Goal: Task Accomplishment & Management: Manage account settings

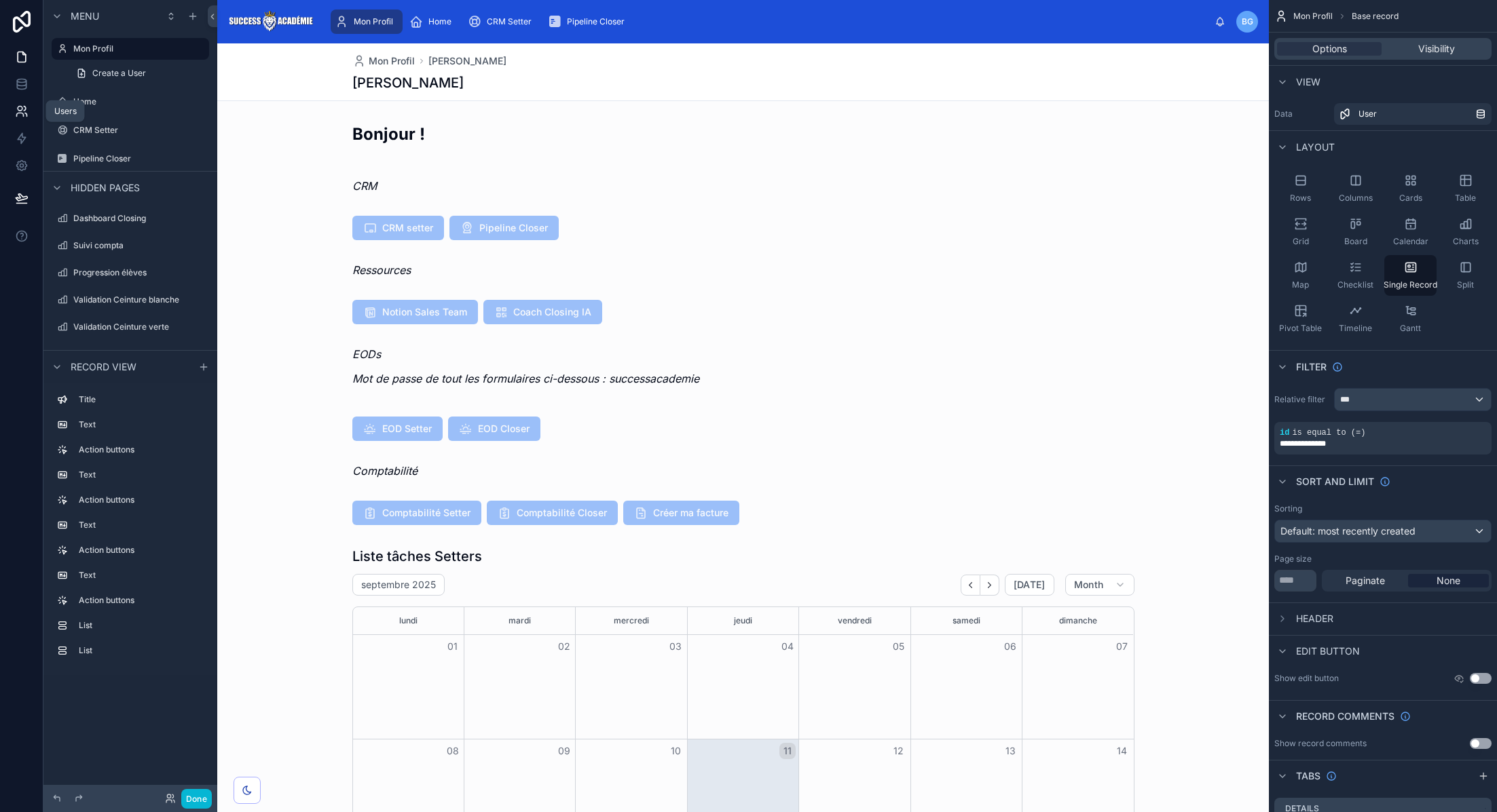
click at [18, 105] on icon at bounding box center [21, 111] width 14 height 14
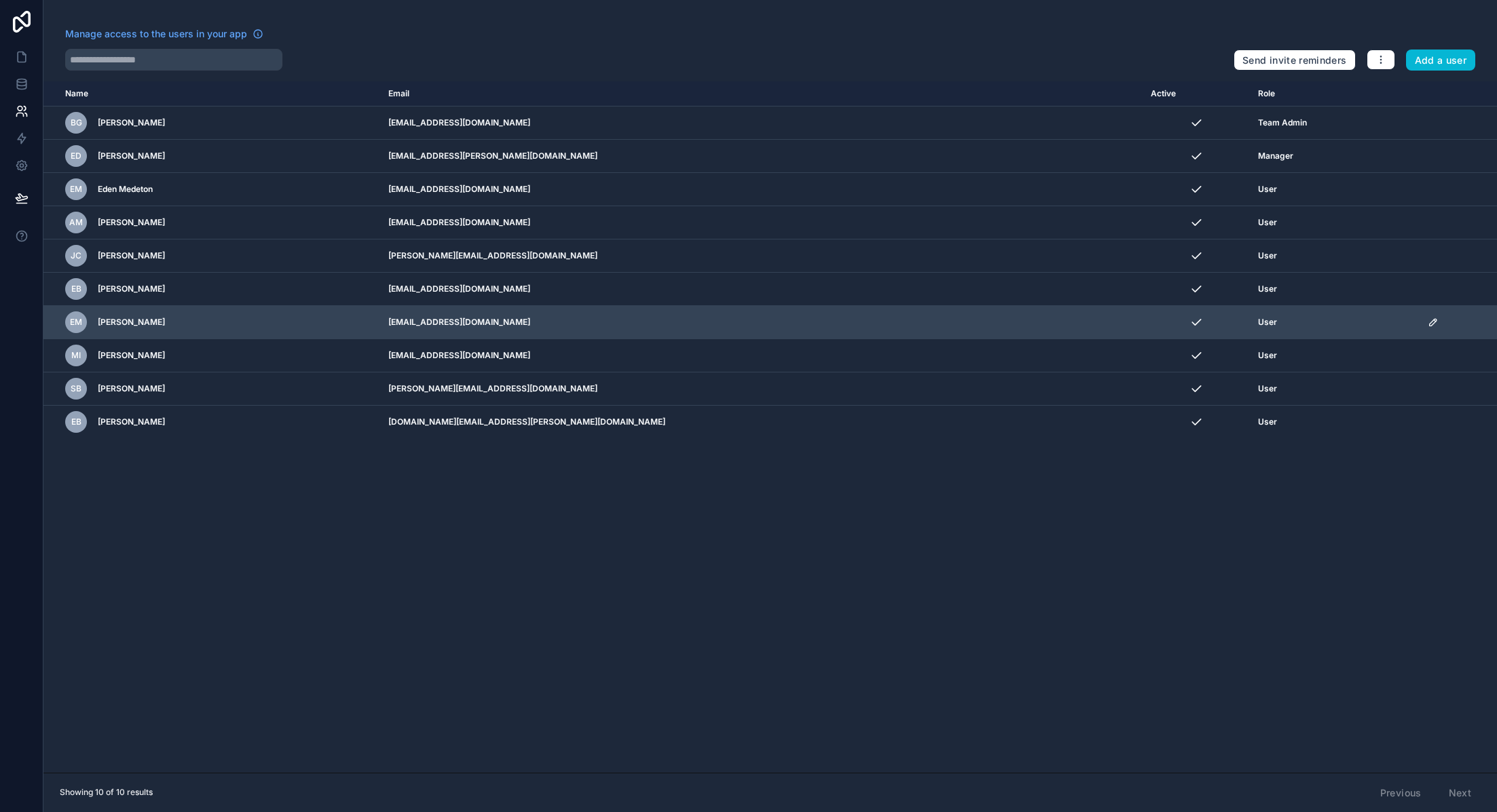
click at [1428, 320] on icon "scrollable content" at bounding box center [1433, 322] width 11 height 11
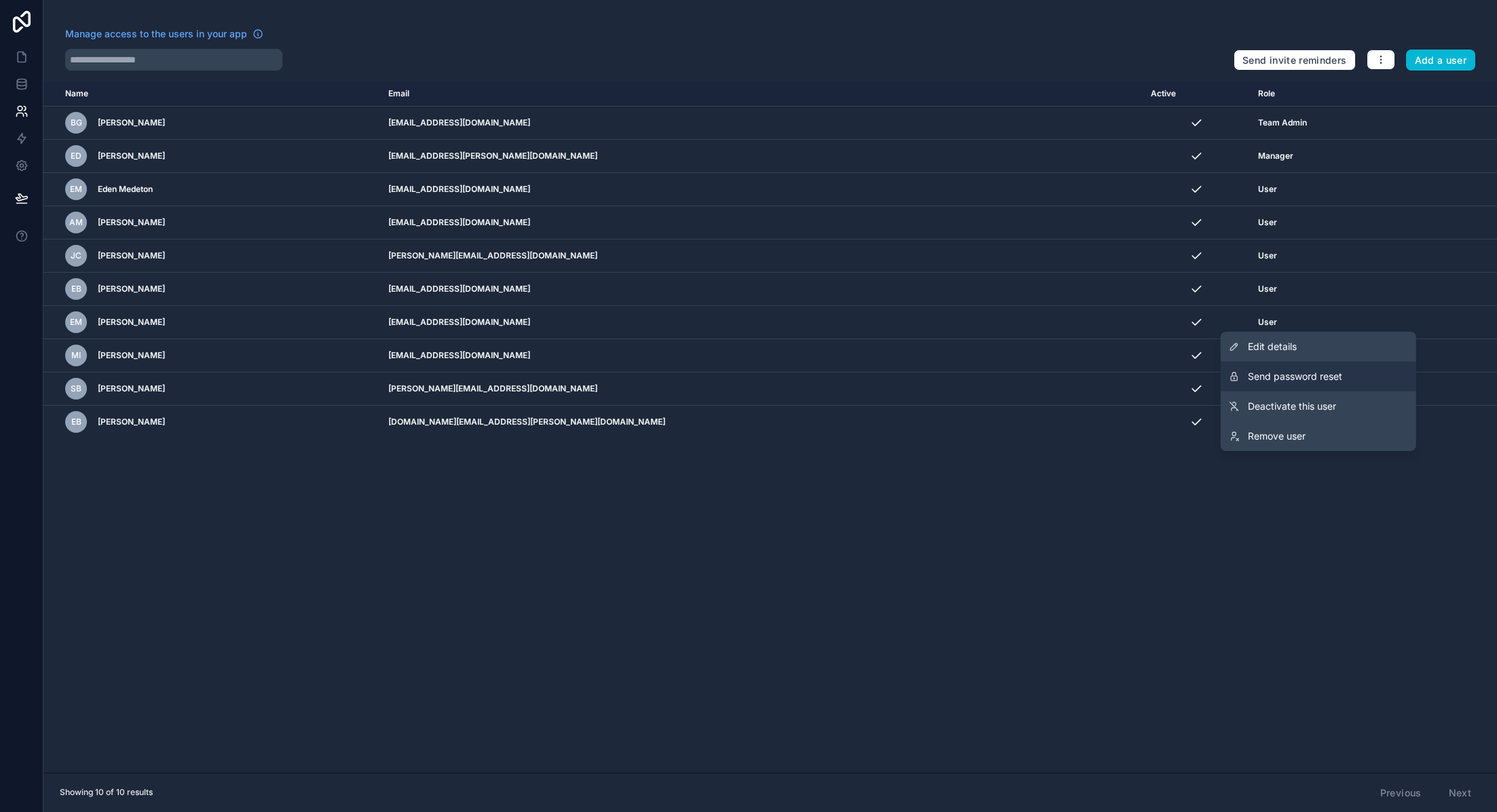
click at [1344, 387] on button "Send password reset" at bounding box center [1319, 376] width 196 height 30
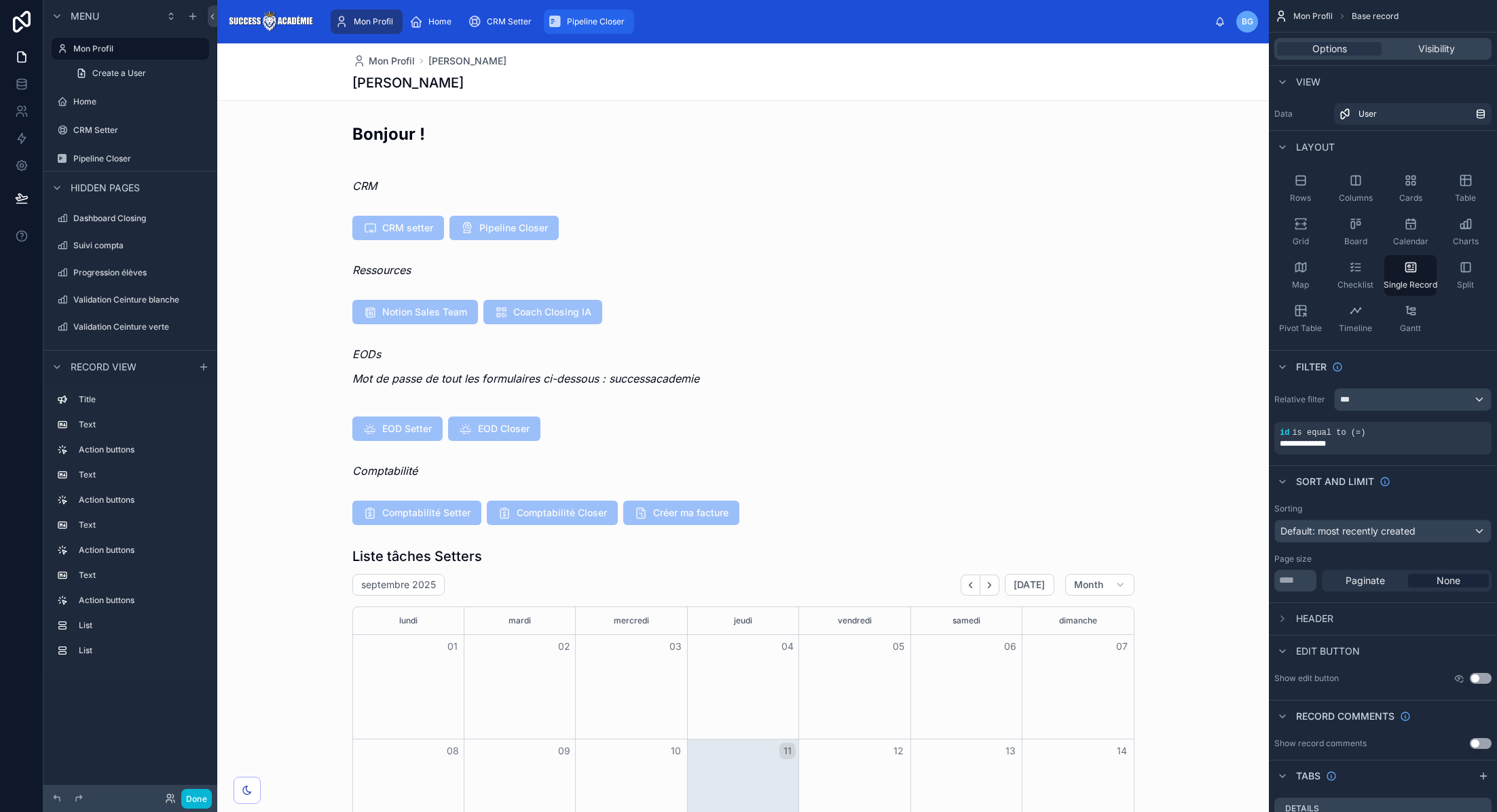
click at [571, 20] on span "Pipeline Closer" at bounding box center [596, 21] width 58 height 11
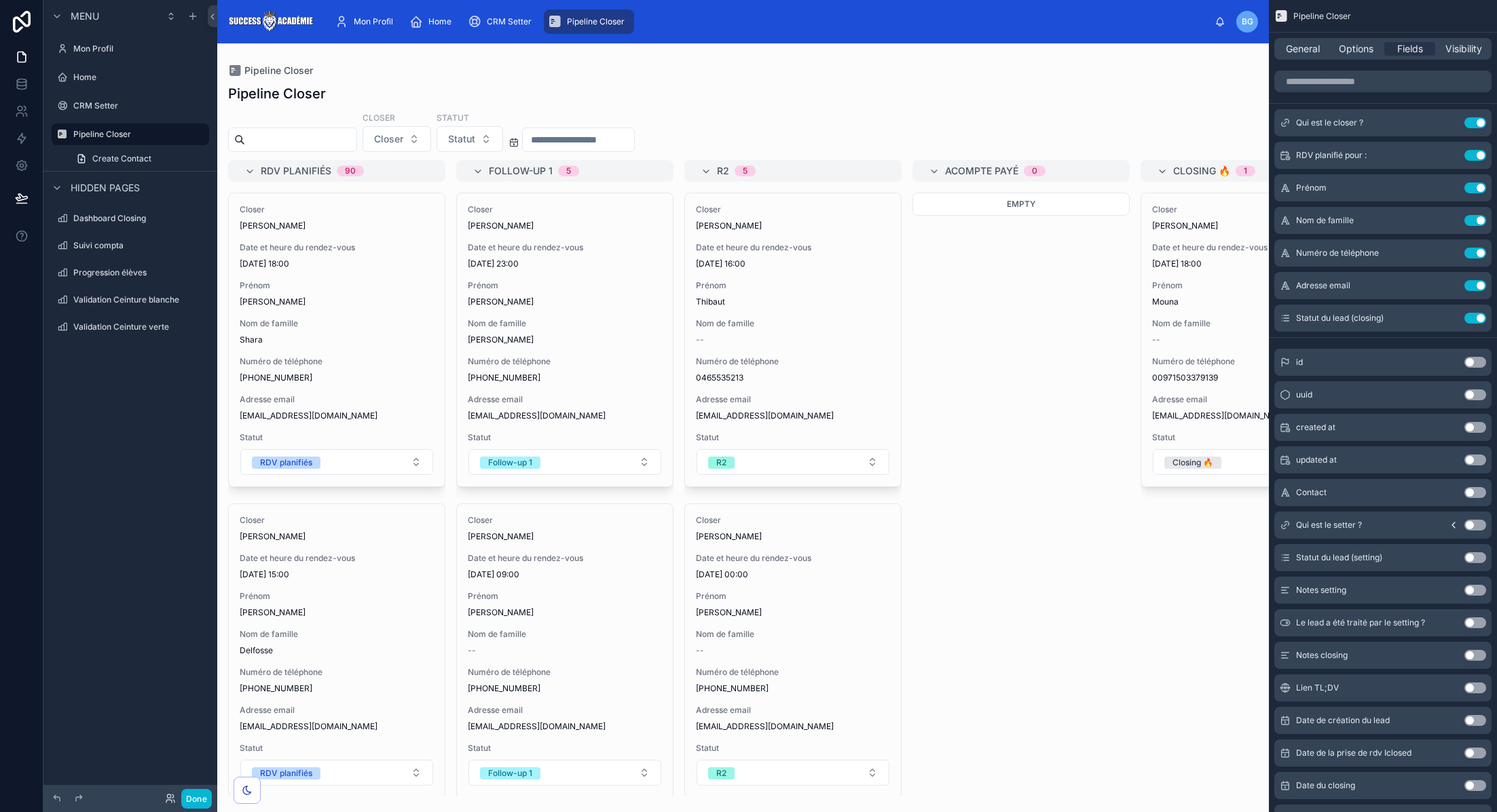
click at [343, 128] on div at bounding box center [743, 428] width 1052 height 769
click at [342, 129] on div at bounding box center [293, 139] width 129 height 24
click at [331, 139] on input "text" at bounding box center [301, 140] width 112 height 19
type input "****"
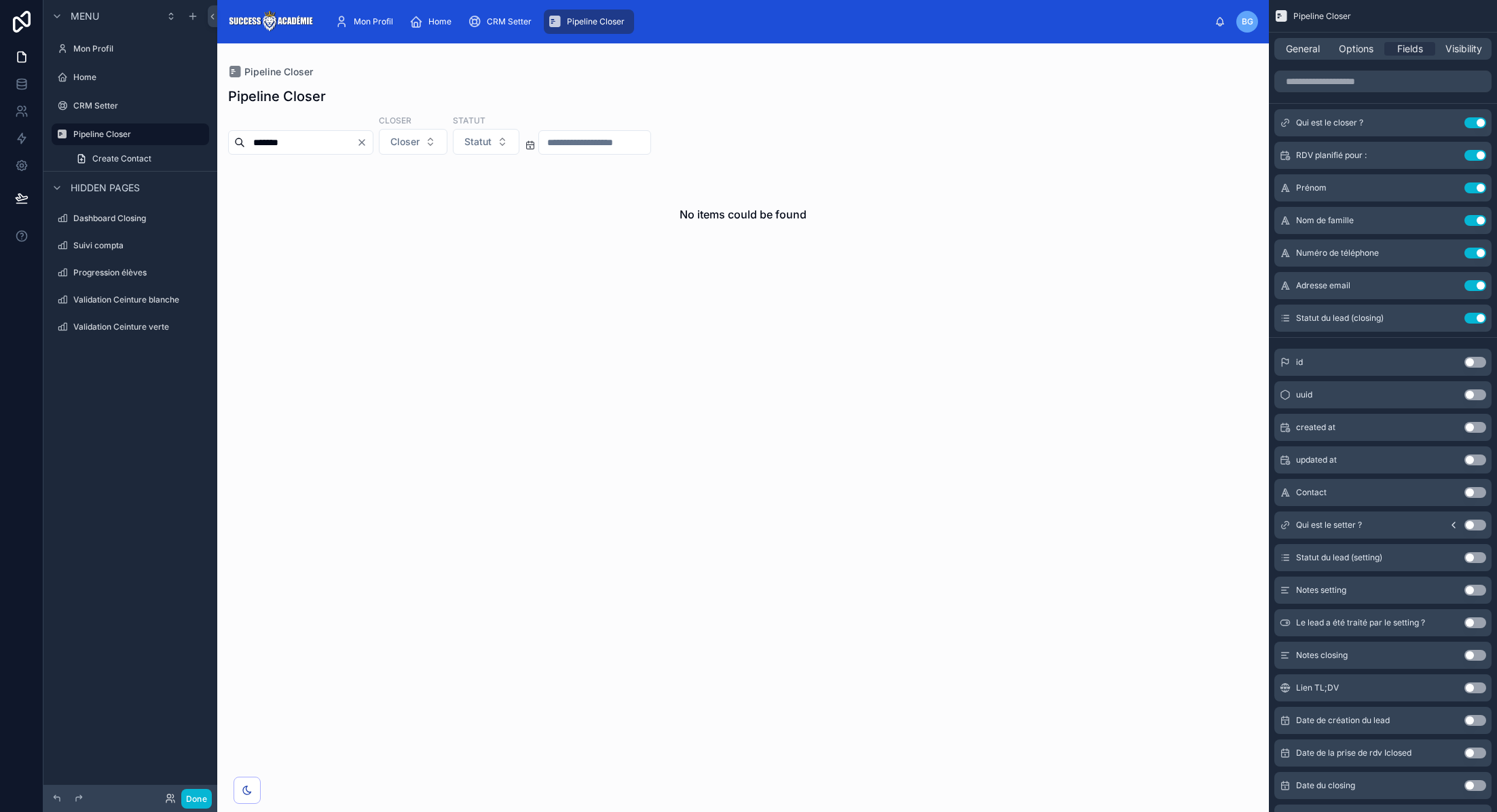
type input "*******"
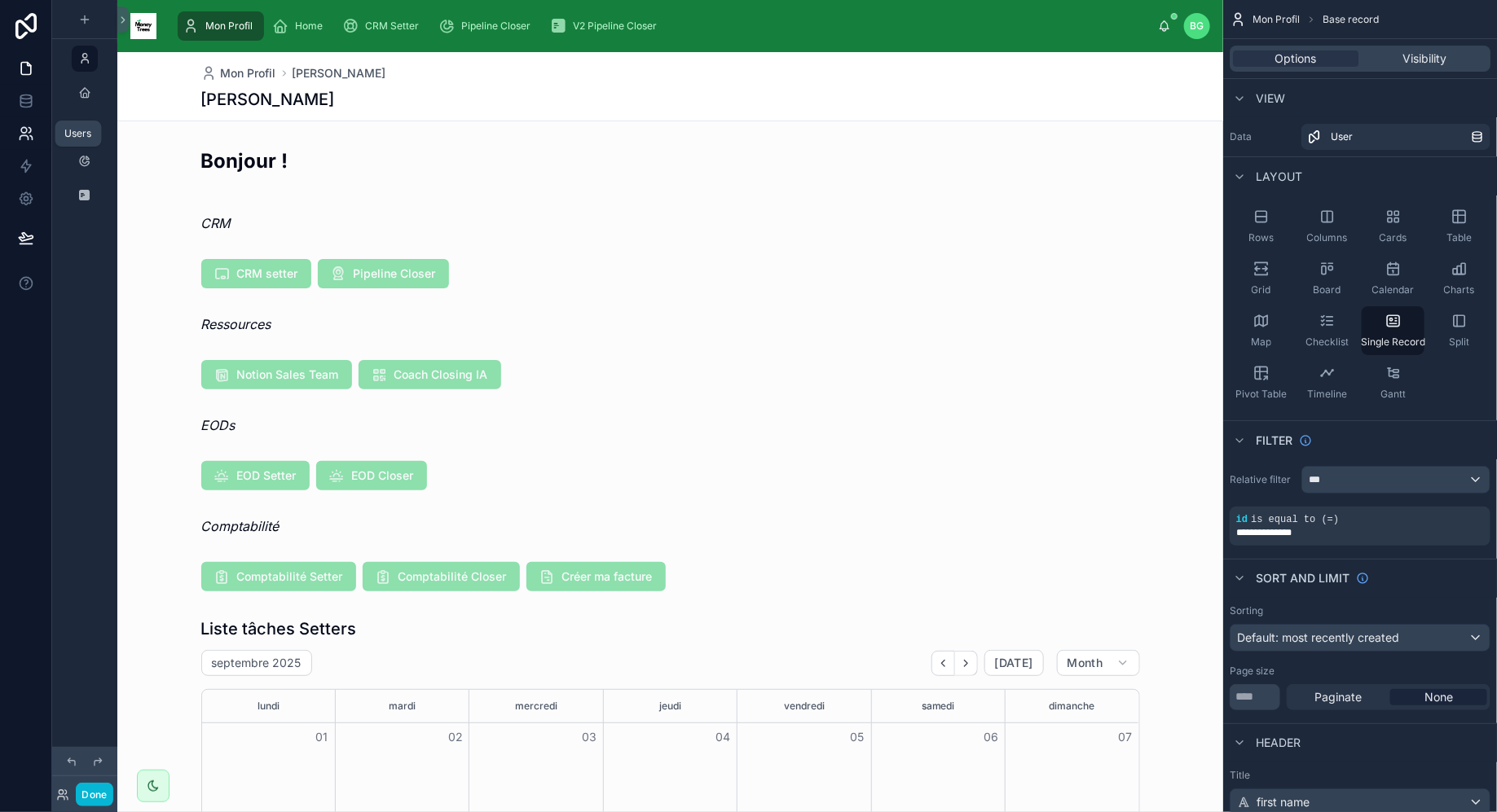
click at [29, 117] on link at bounding box center [25, 133] width 52 height 32
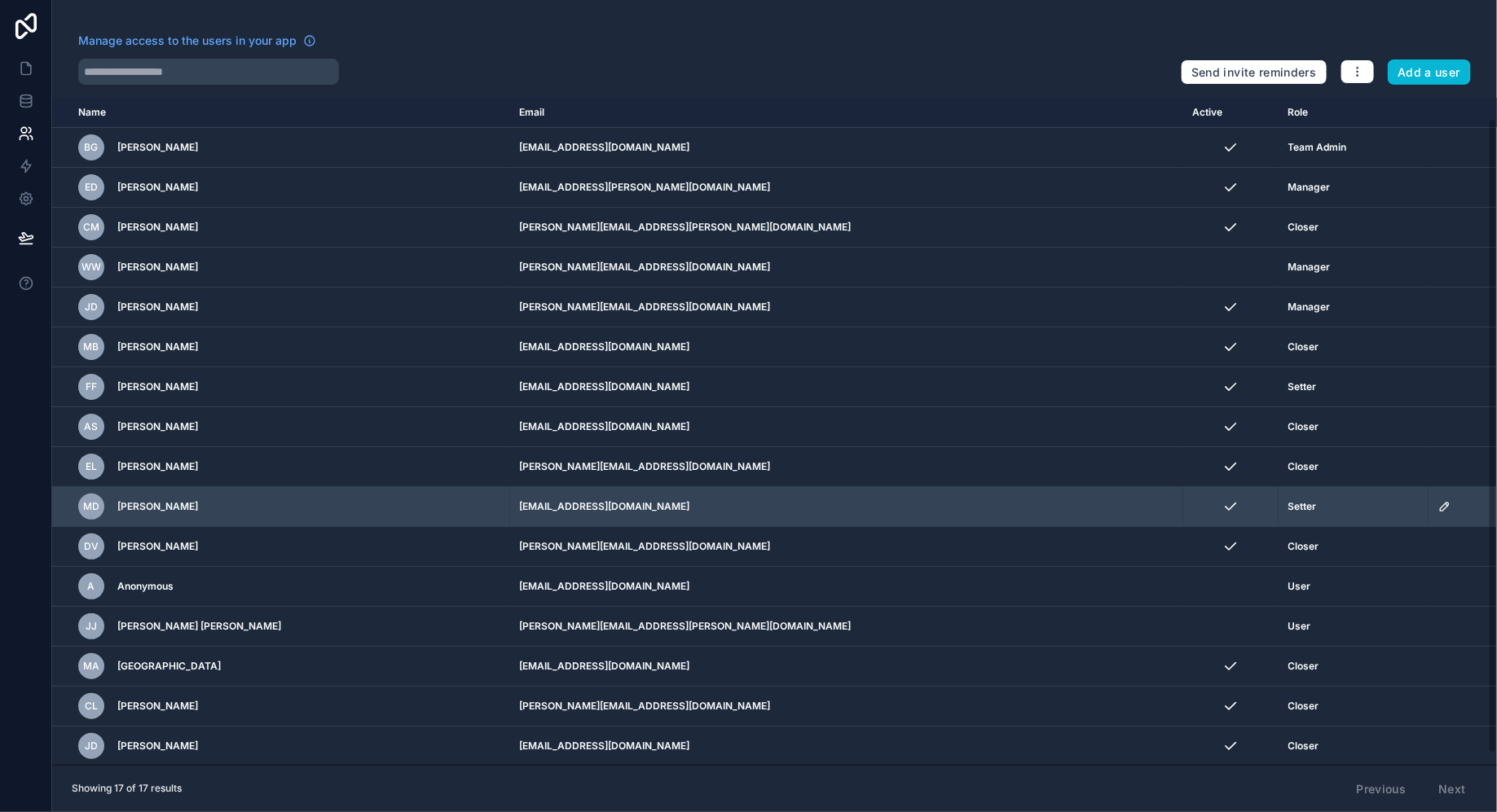
scroll to position [35, 0]
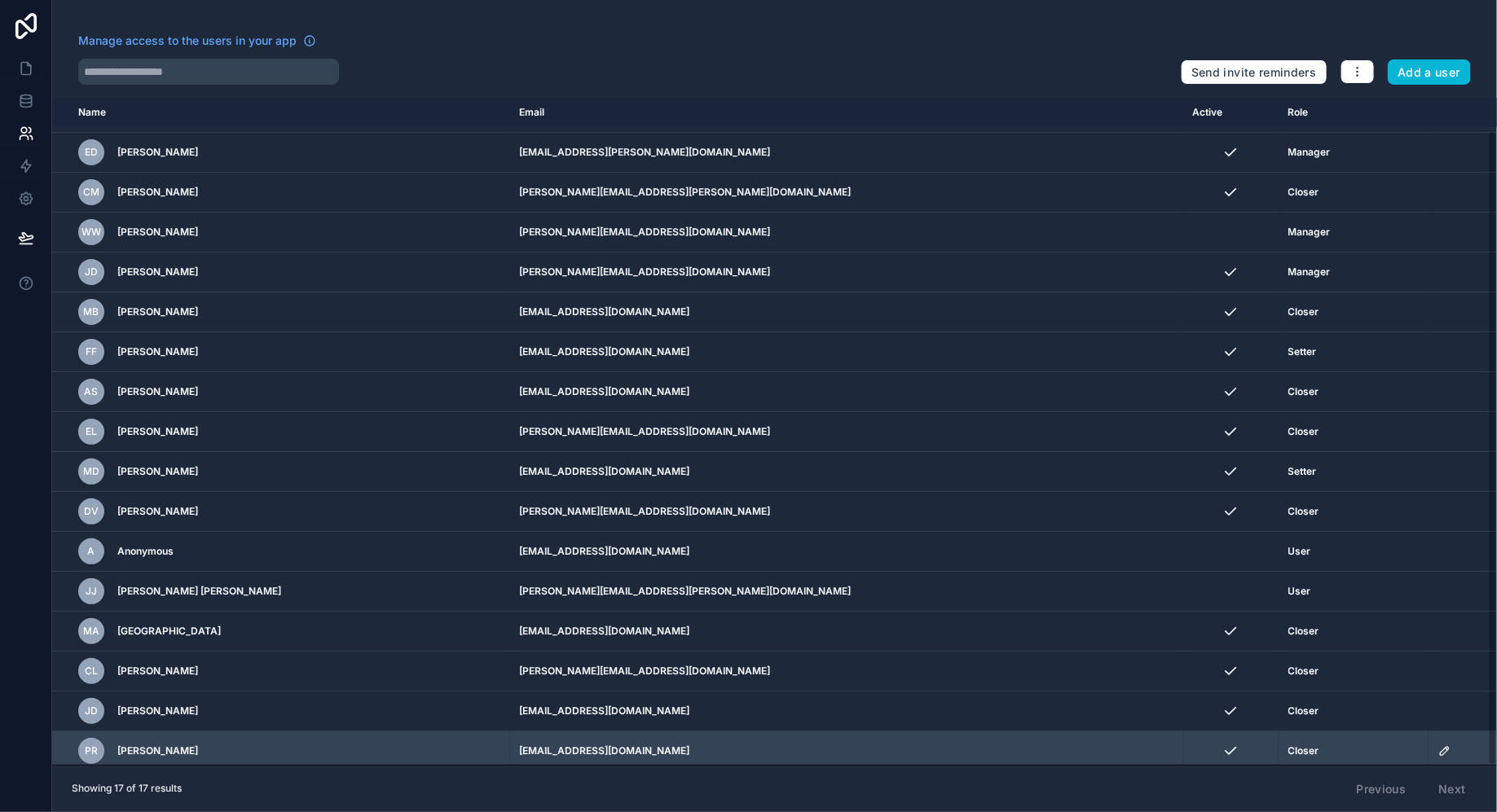
click at [1440, 747] on icon "scrollable content" at bounding box center [1444, 751] width 8 height 8
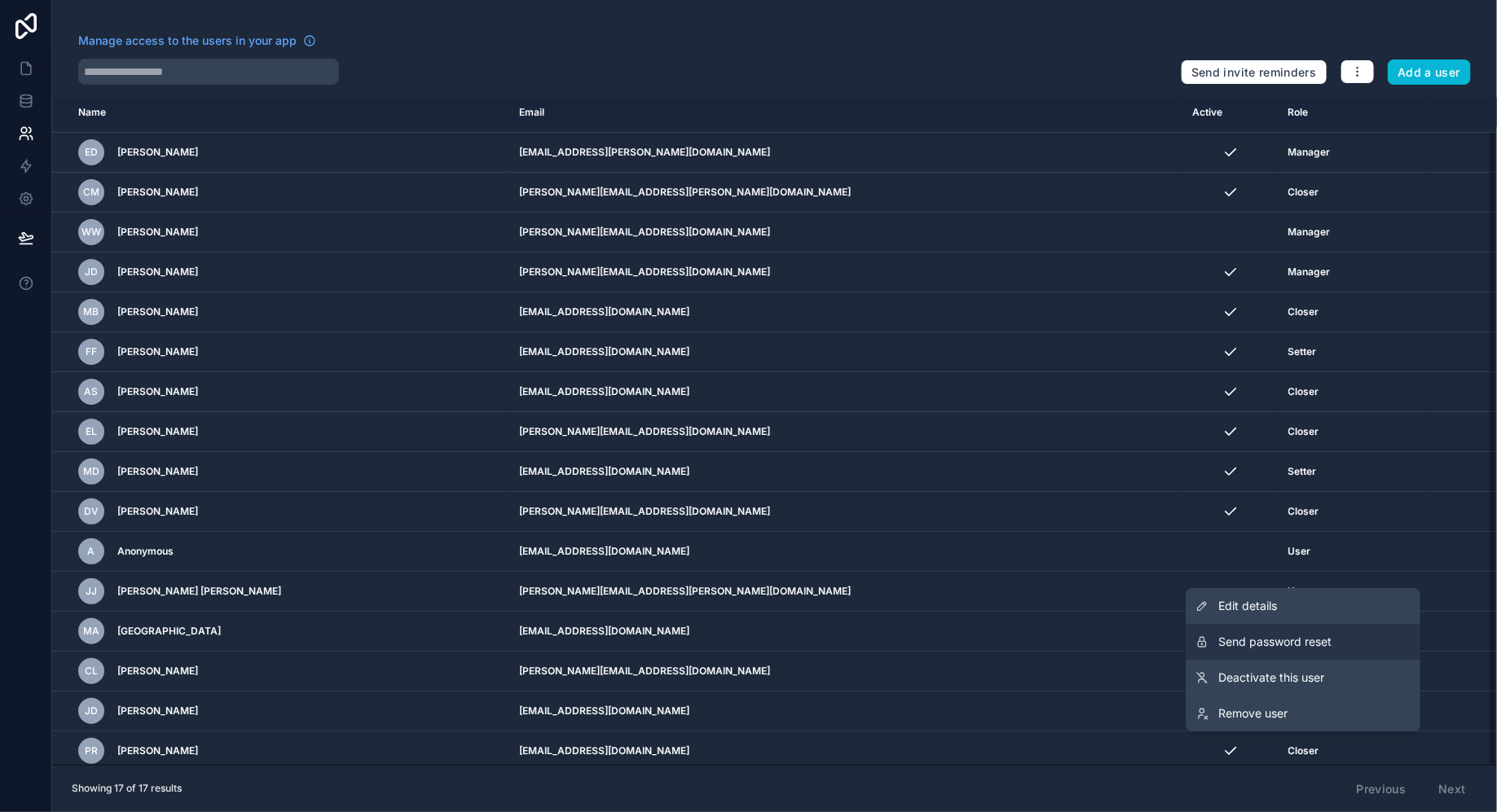
click at [1309, 649] on span "Send password reset" at bounding box center [1275, 642] width 113 height 17
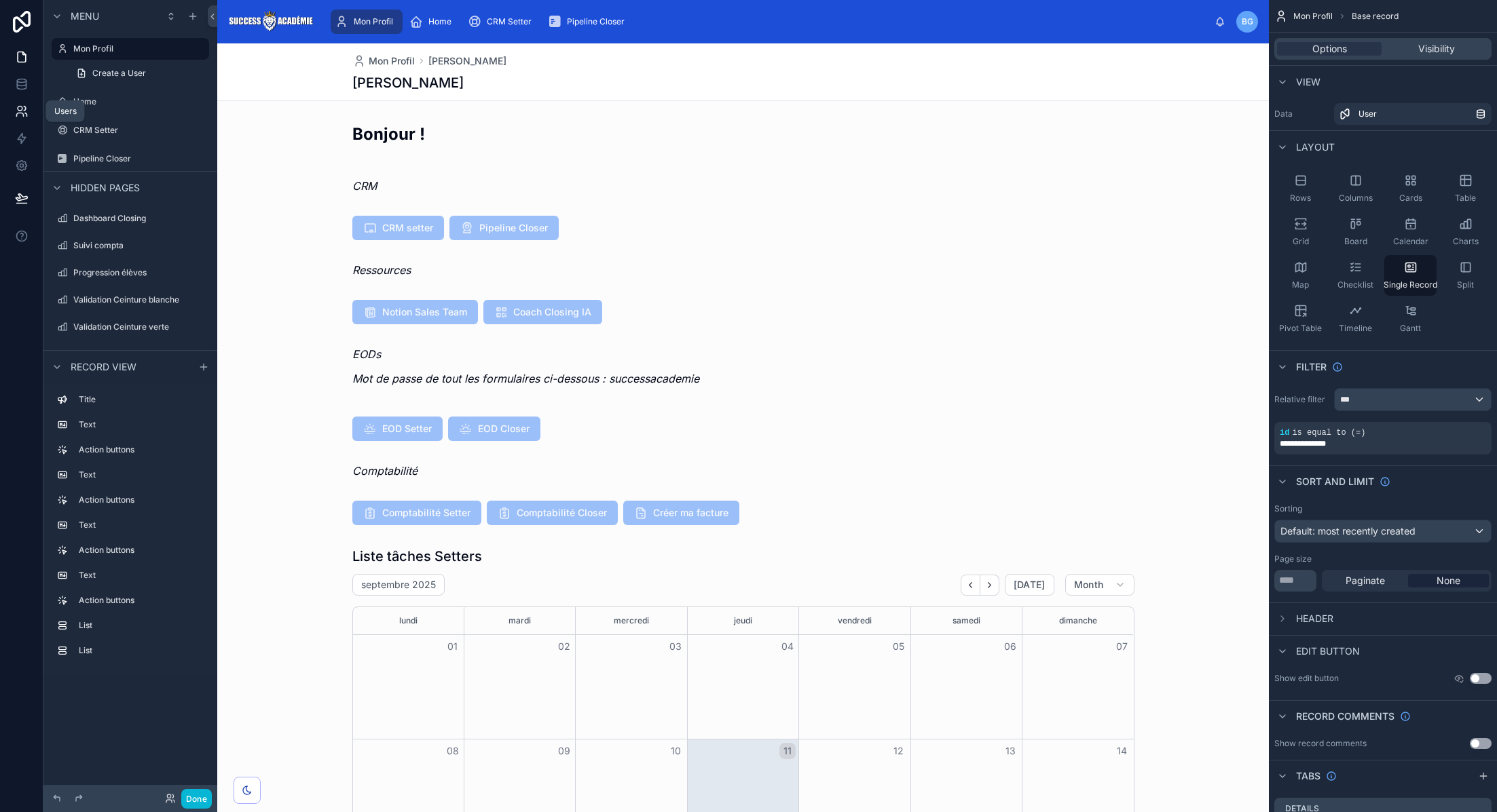
click at [23, 107] on icon at bounding box center [21, 111] width 14 height 14
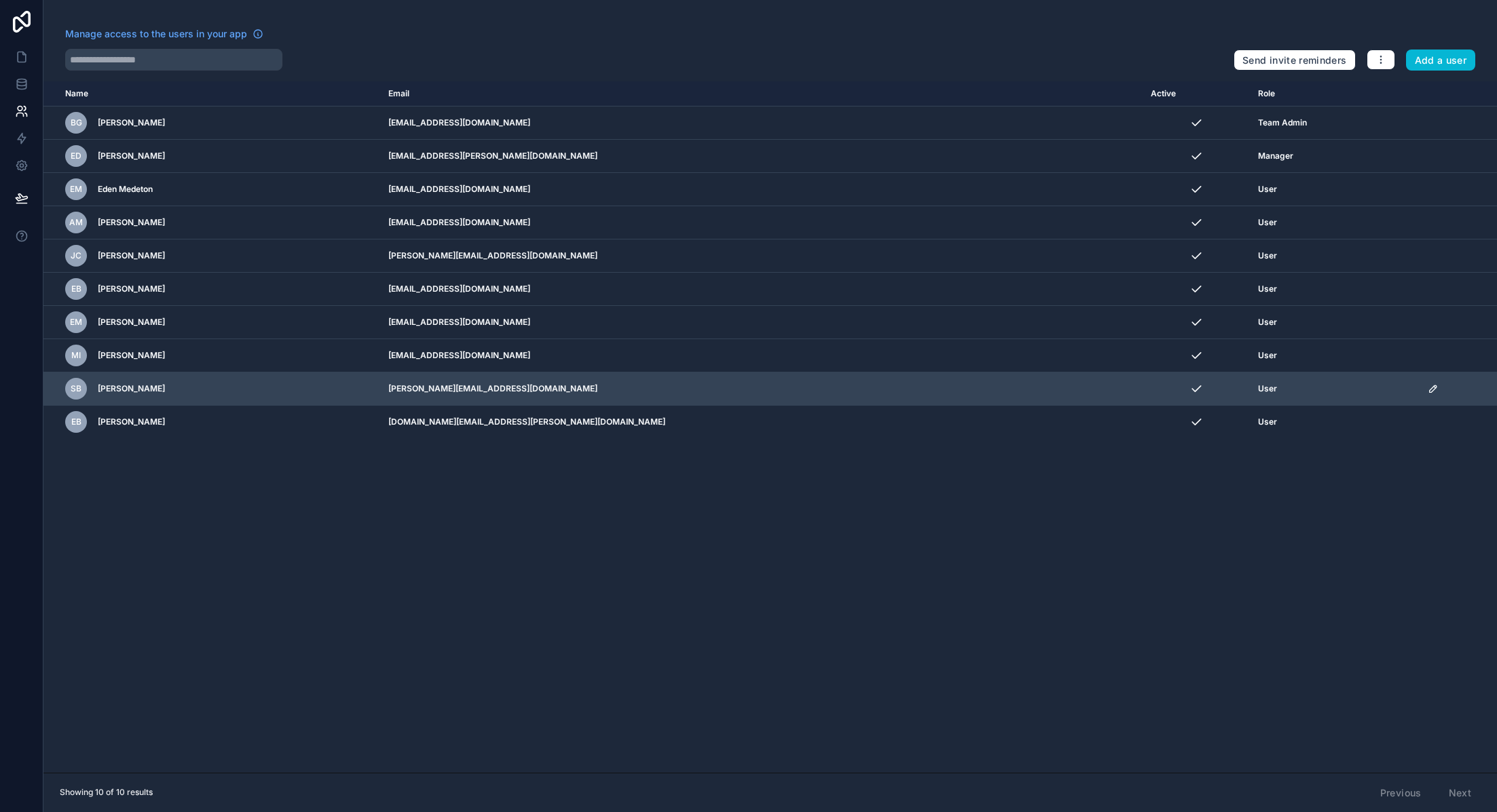
click at [1428, 391] on icon "scrollable content" at bounding box center [1433, 389] width 11 height 11
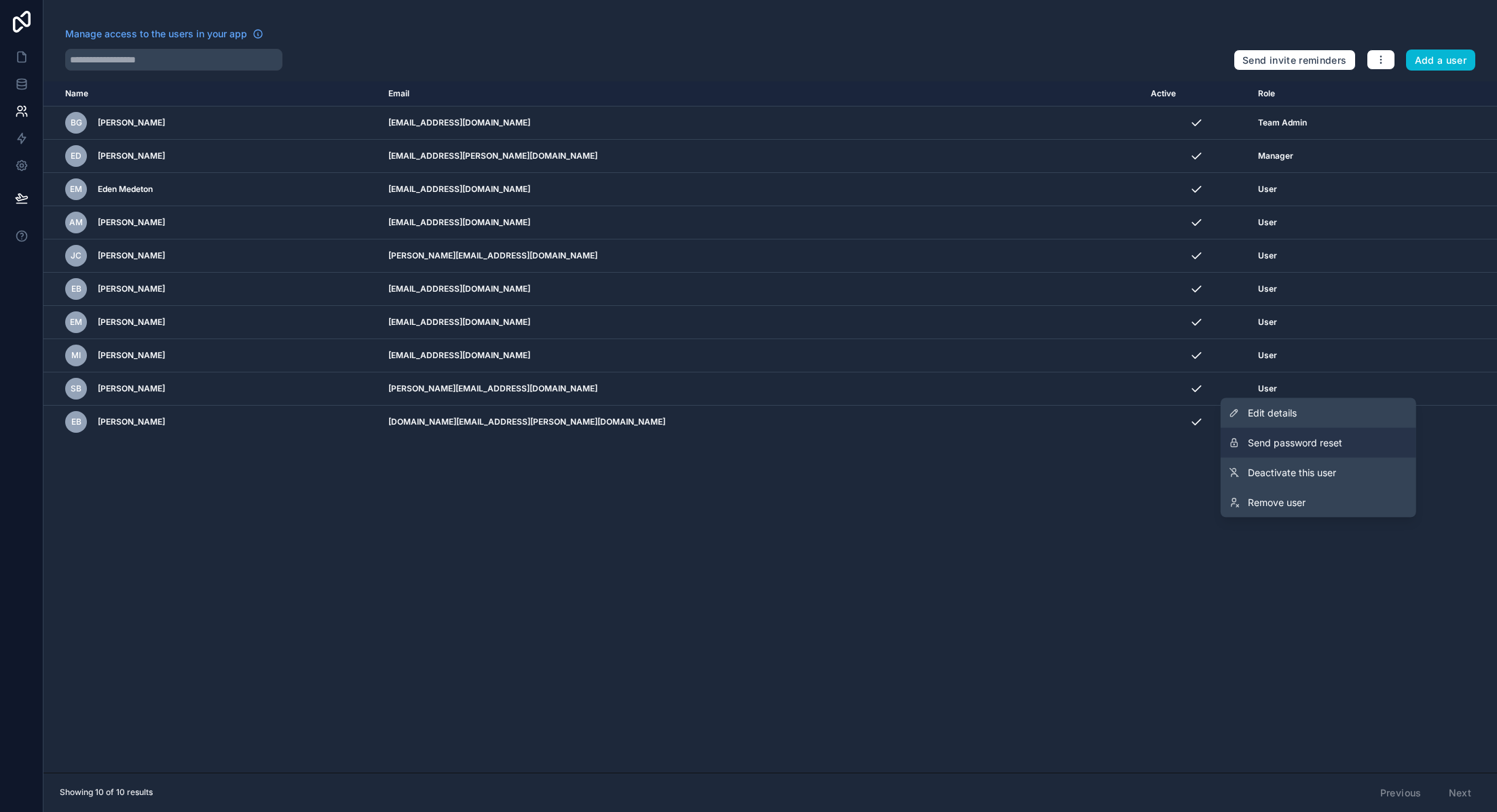
click at [1333, 446] on span "Send password reset" at bounding box center [1295, 443] width 94 height 14
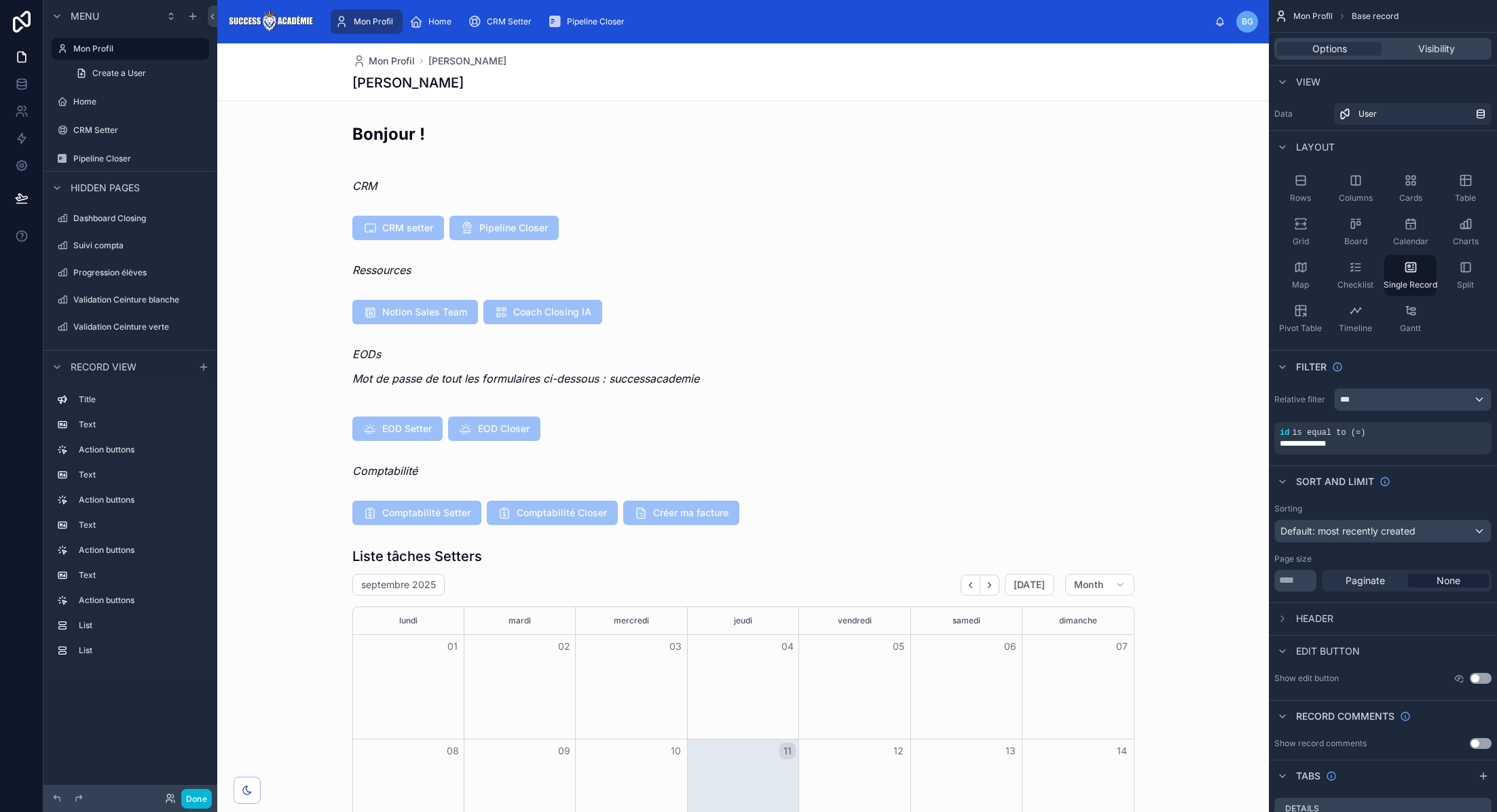
click at [196, 788] on div "Done" at bounding box center [131, 798] width 174 height 27
click at [196, 797] on button "Done" at bounding box center [196, 799] width 31 height 20
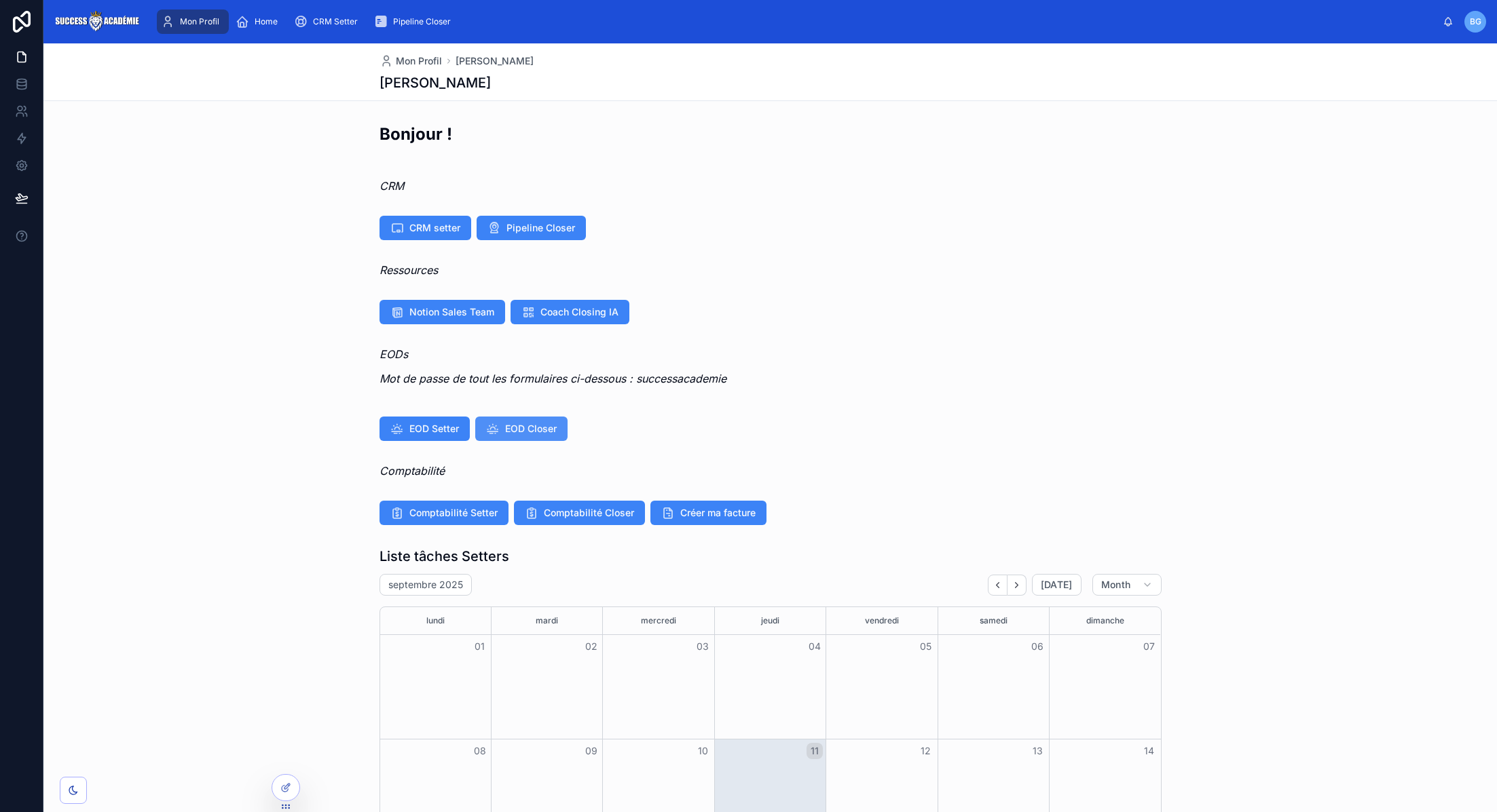
click at [548, 425] on span "EOD Closer" at bounding box center [531, 429] width 52 height 14
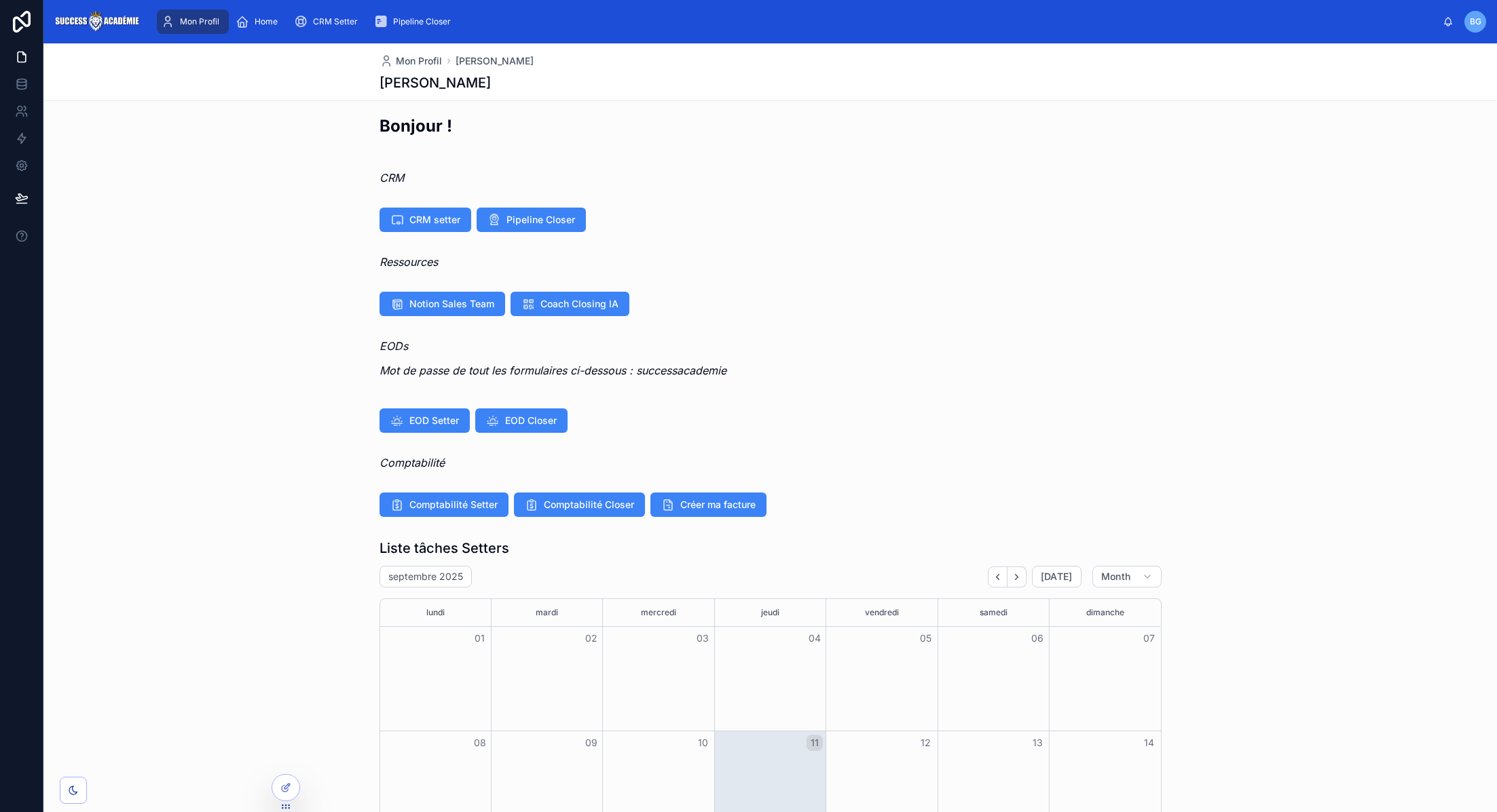
drag, startPoint x: 744, startPoint y: 372, endPoint x: 636, endPoint y: 370, distance: 108.0
click at [636, 371] on p "Mot de passe de tout les formulaires ci-dessous : successacademie" at bounding box center [771, 371] width 782 height 16
drag, startPoint x: 636, startPoint y: 370, endPoint x: 730, endPoint y: 372, distance: 94.0
click at [730, 372] on p "Mot de passe de tout les formulaires ci-dessous : successacademie" at bounding box center [771, 371] width 782 height 16
copy em "successacademie"
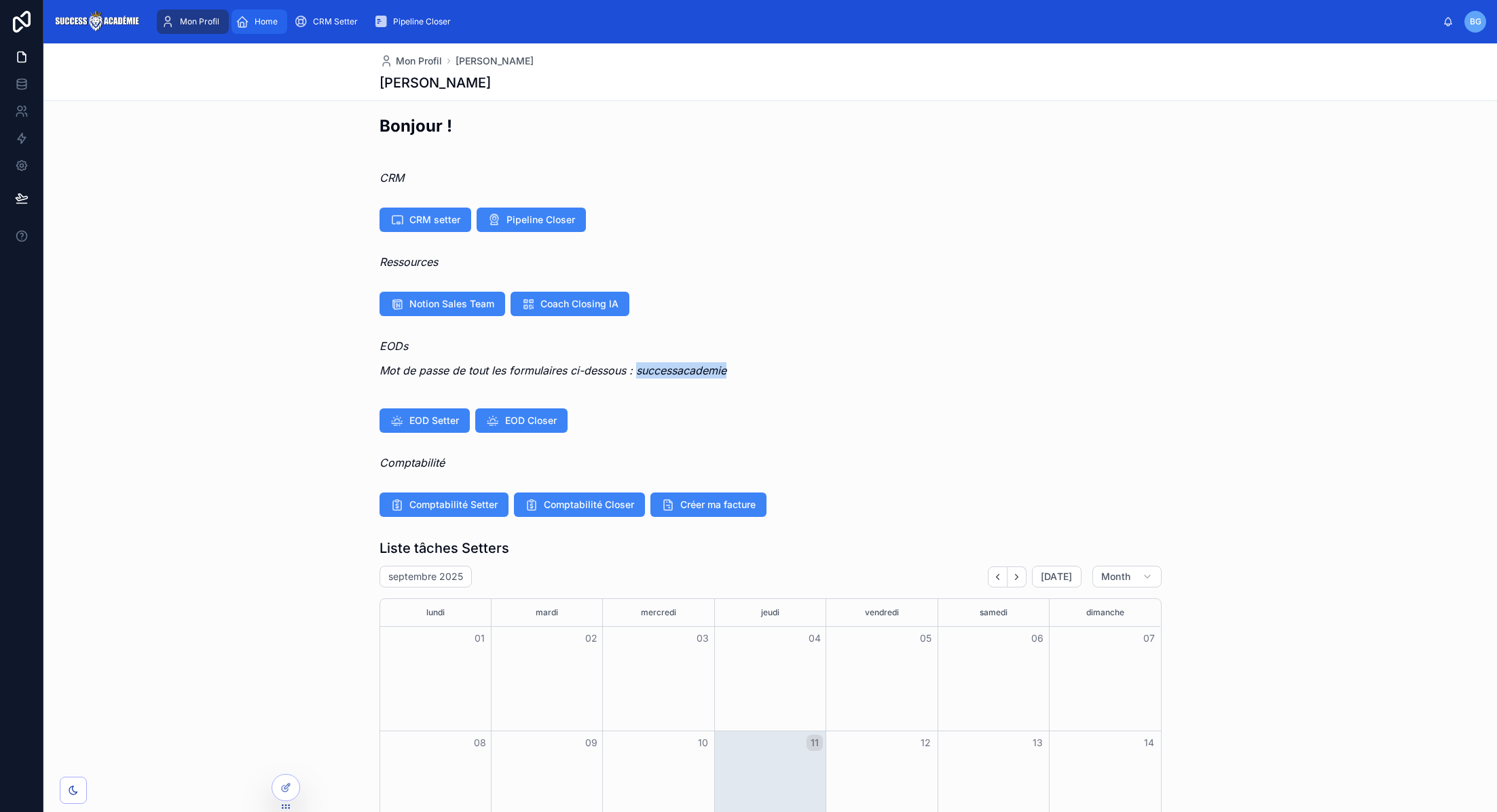
click at [262, 18] on span "Home" at bounding box center [266, 21] width 23 height 11
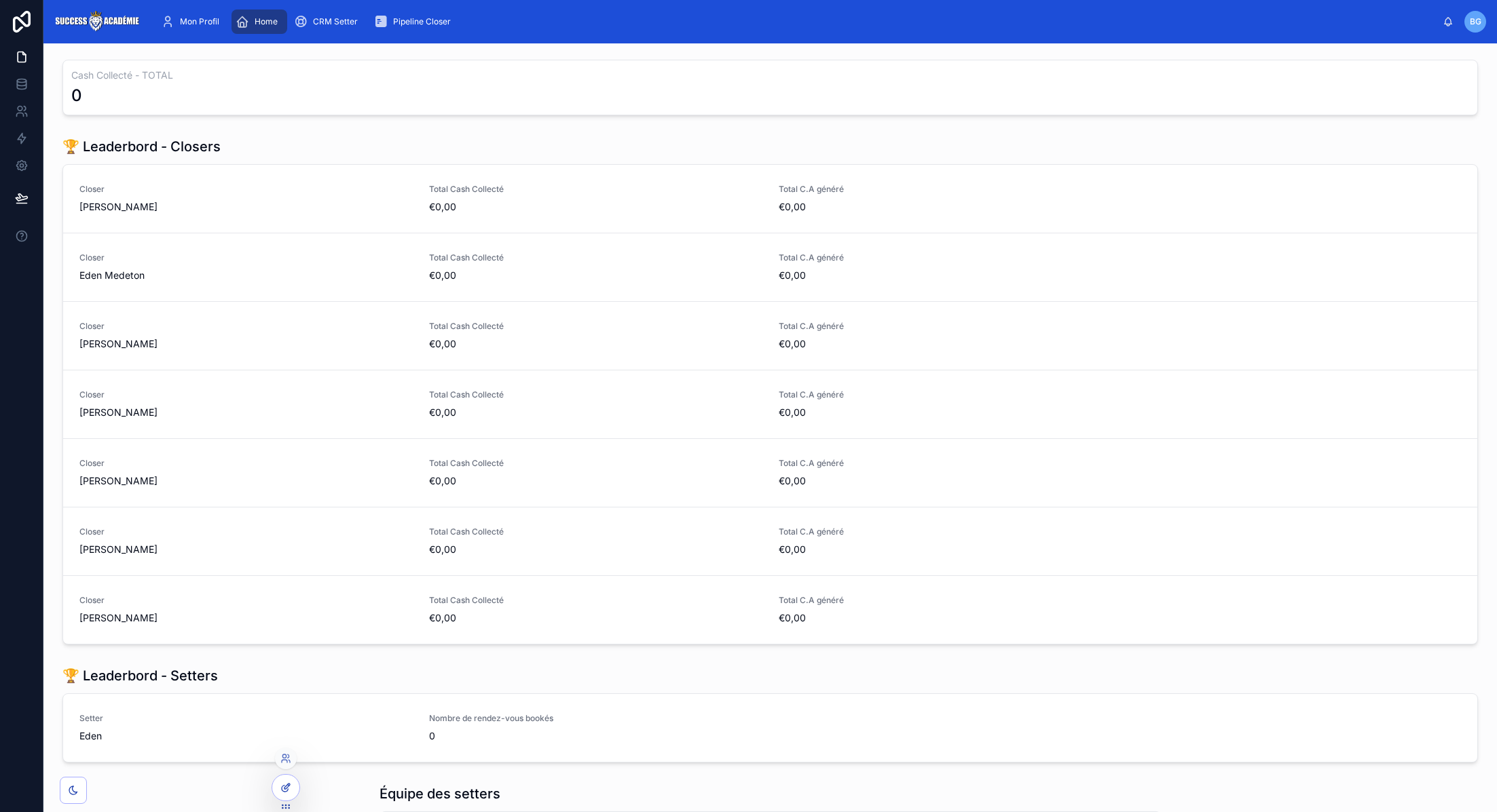
click at [288, 790] on icon at bounding box center [285, 788] width 11 height 11
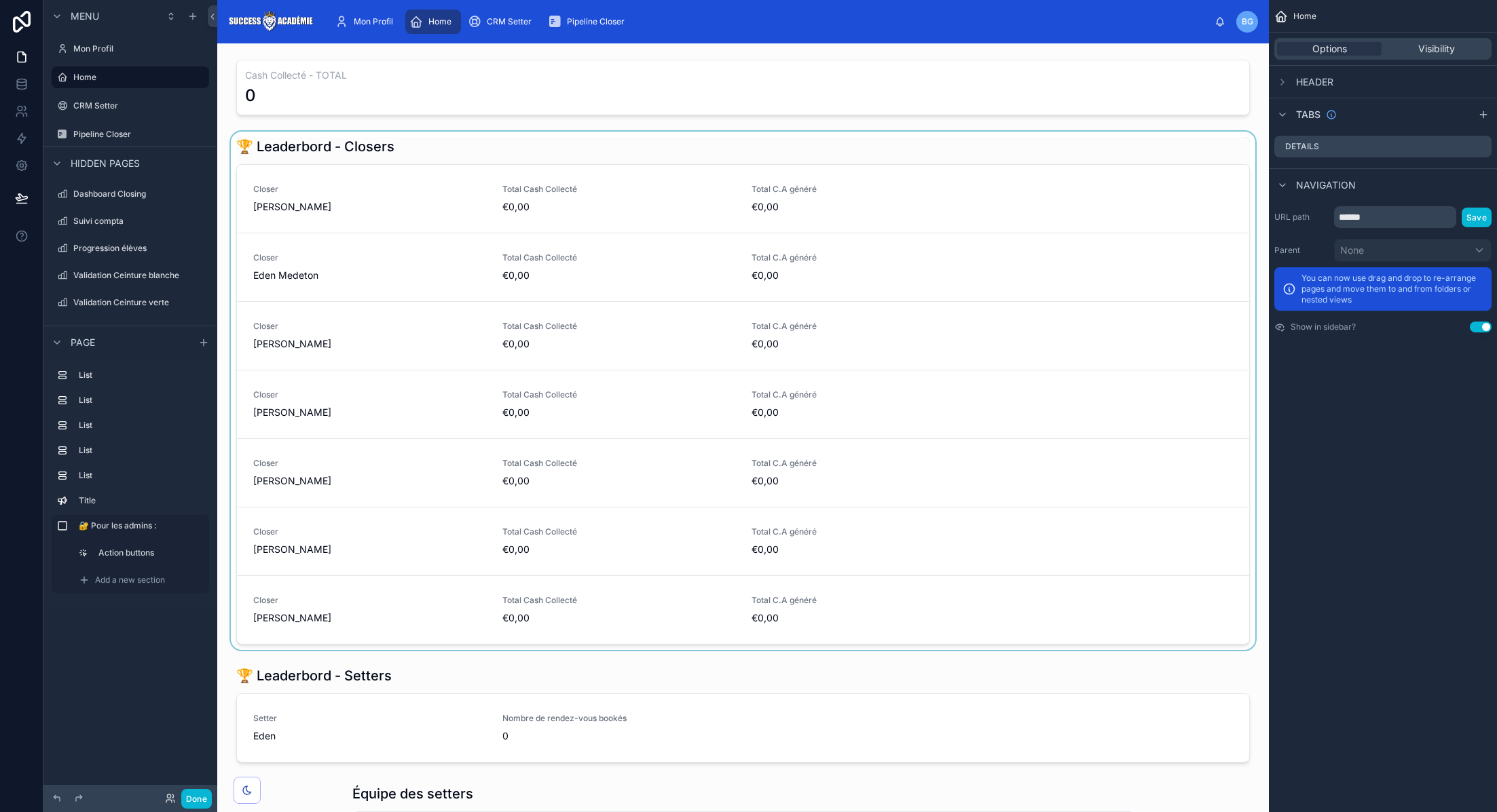
click at [736, 206] on div at bounding box center [743, 390] width 1030 height 519
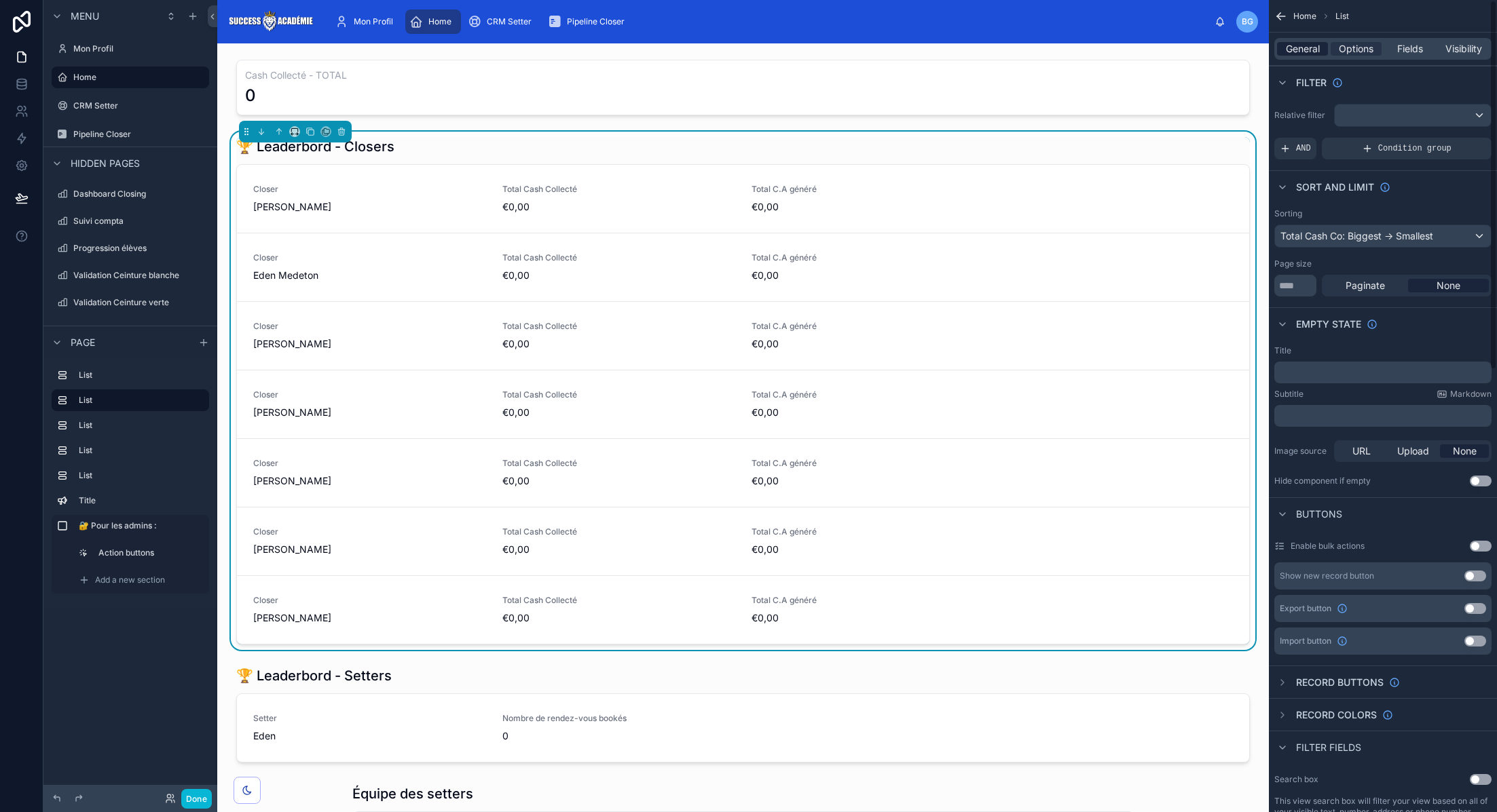
click at [1301, 50] on span "General" at bounding box center [1303, 49] width 34 height 14
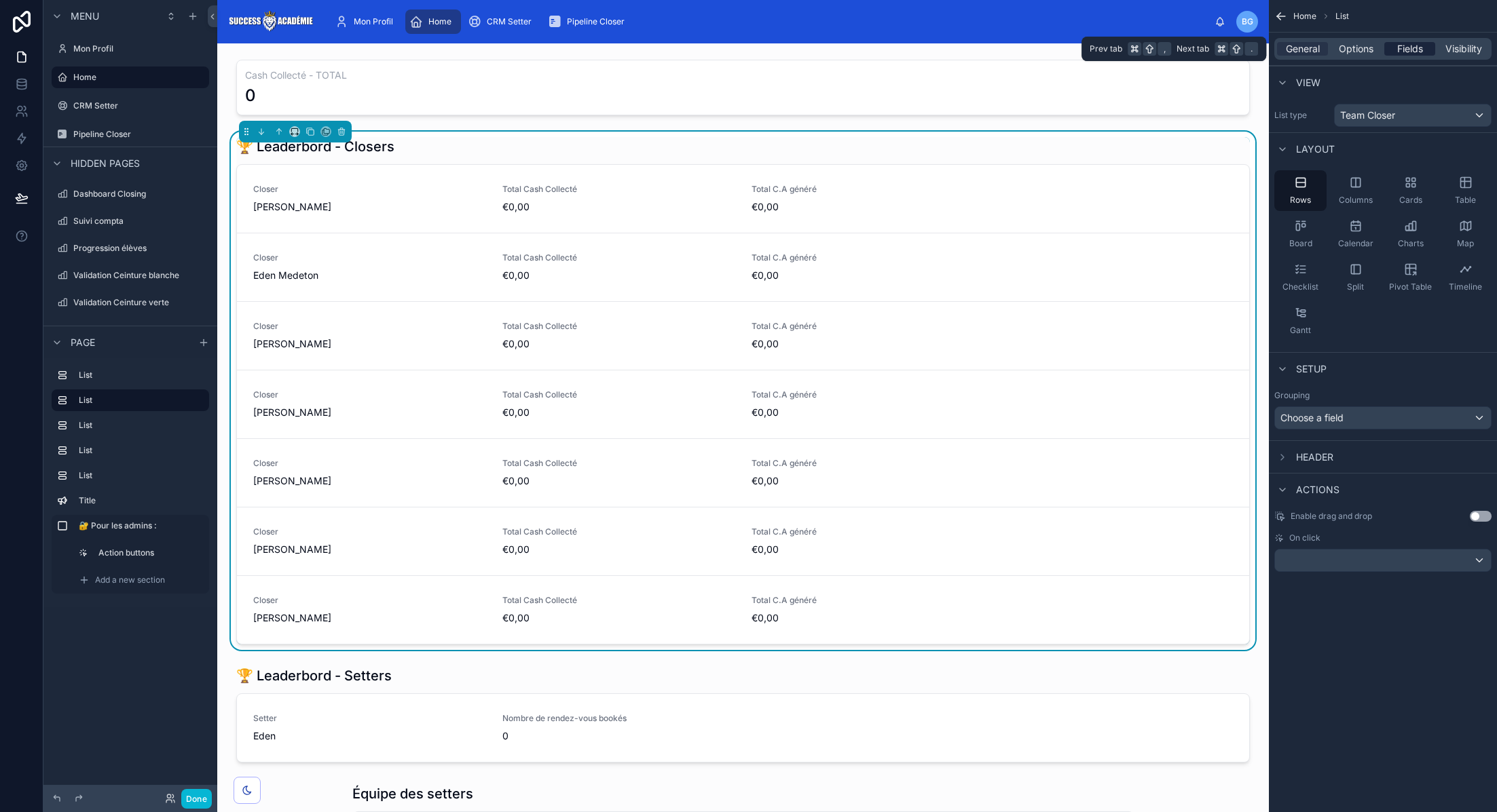
click at [1418, 45] on span "Fields" at bounding box center [1409, 49] width 26 height 14
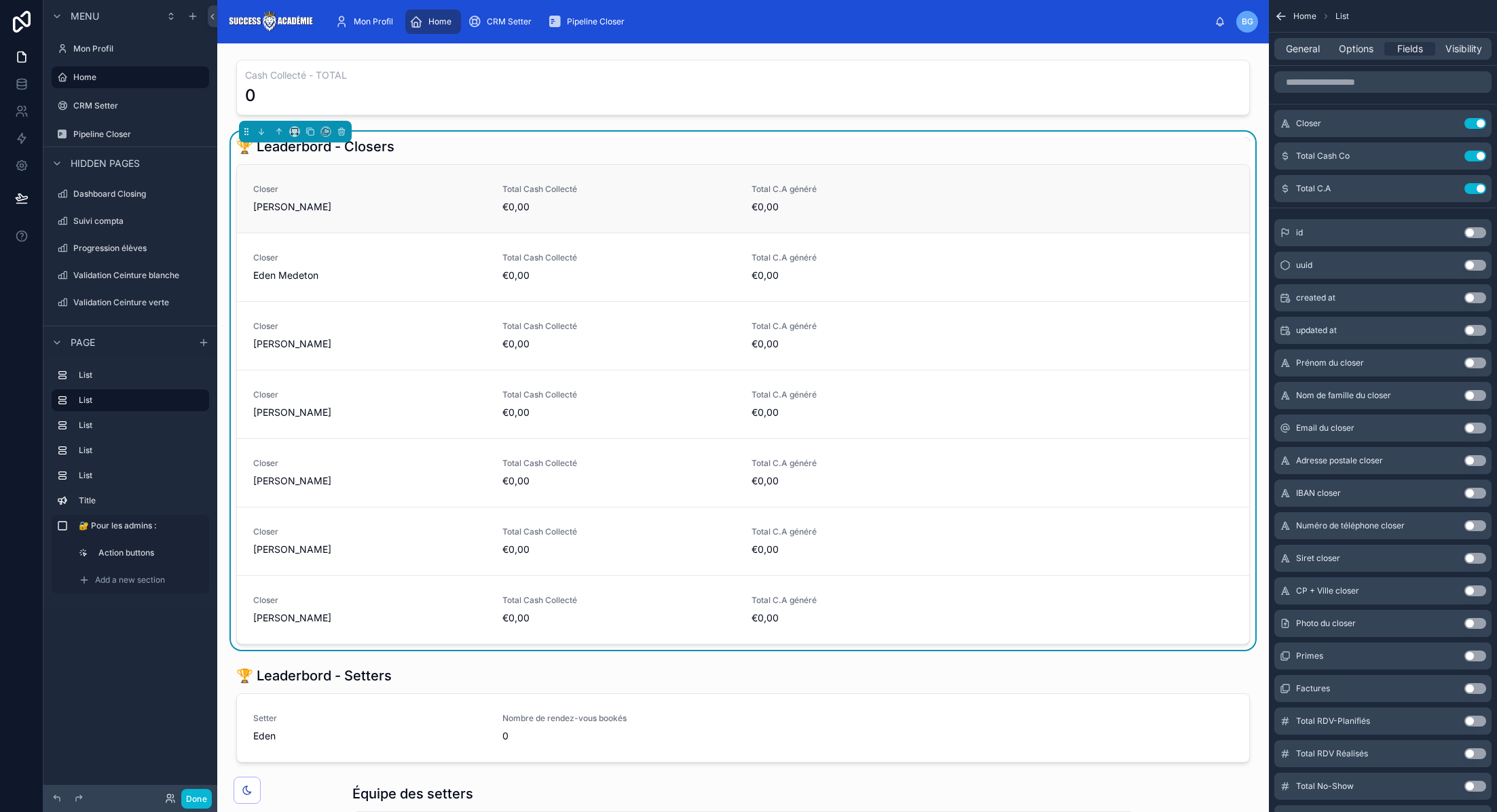
click at [1075, 223] on div "Closer Evan Mouton Total Cash Collecté €0,00 Total C.A généré €0,00" at bounding box center [743, 198] width 1012 height 68
click at [1461, 46] on span "Visibility" at bounding box center [1463, 49] width 36 height 14
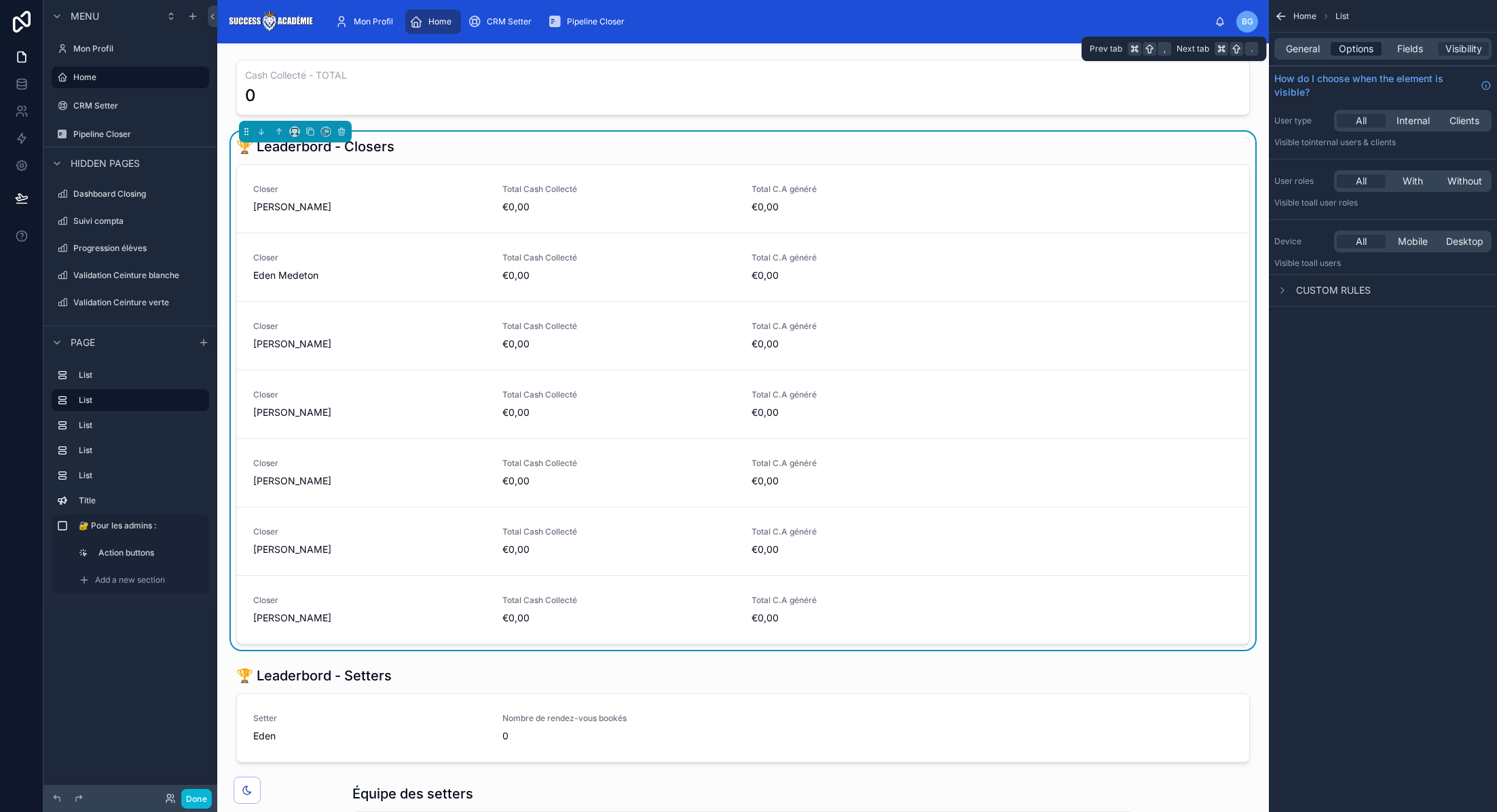
click at [1342, 47] on span "Options" at bounding box center [1355, 49] width 34 height 14
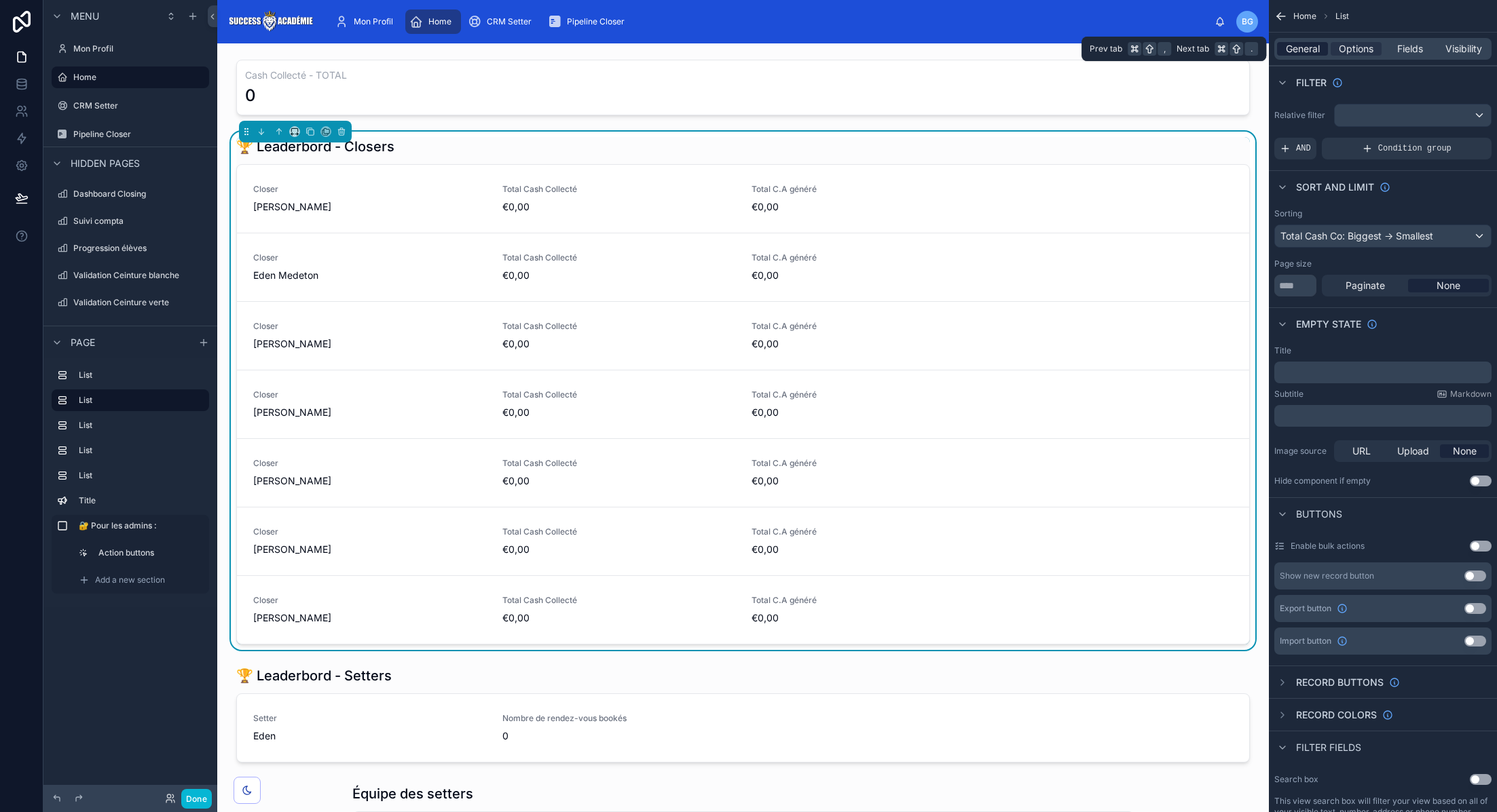
click at [1303, 45] on span "General" at bounding box center [1303, 49] width 34 height 14
